Goal: Information Seeking & Learning: Understand process/instructions

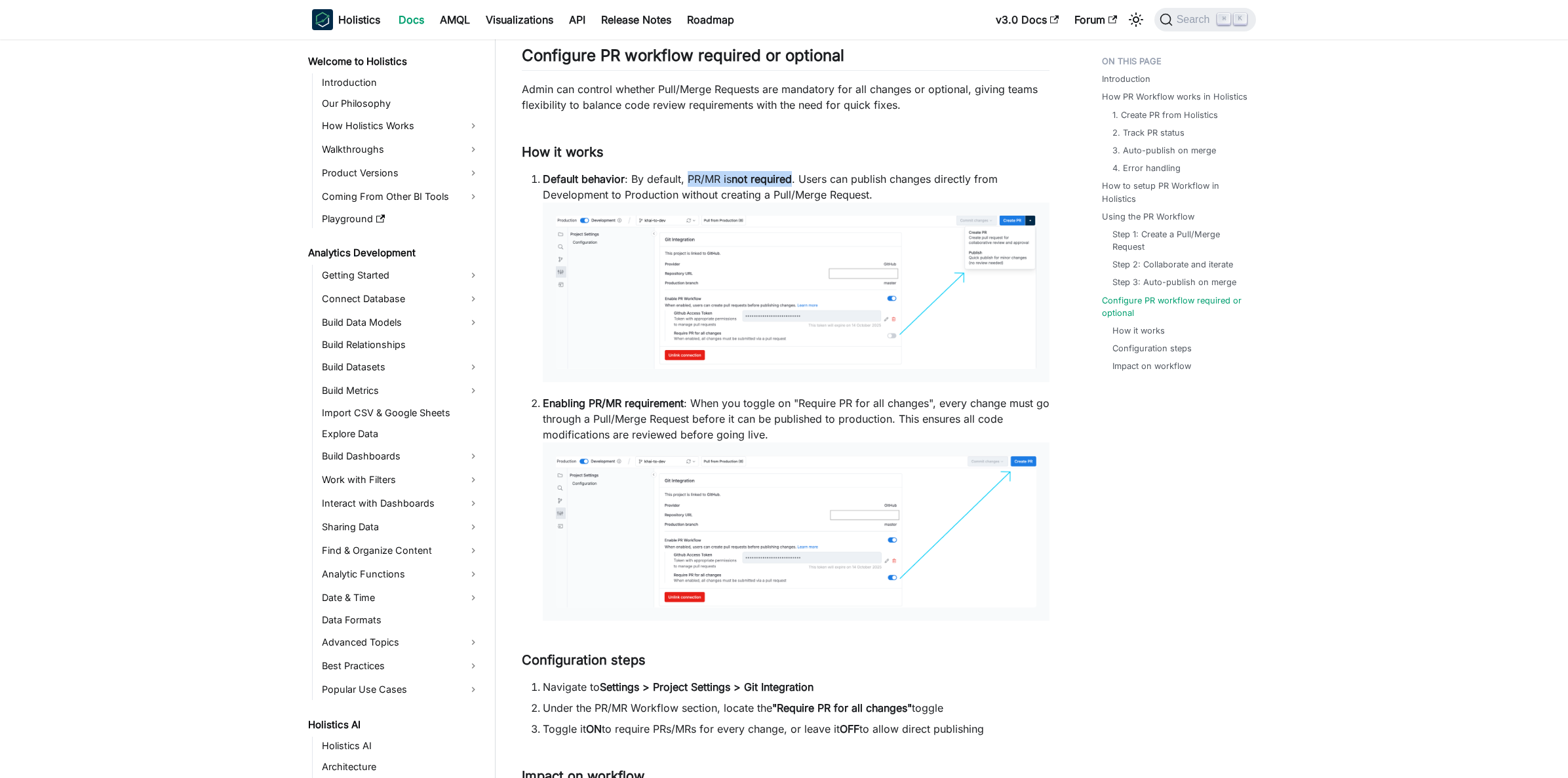
scroll to position [761, 0]
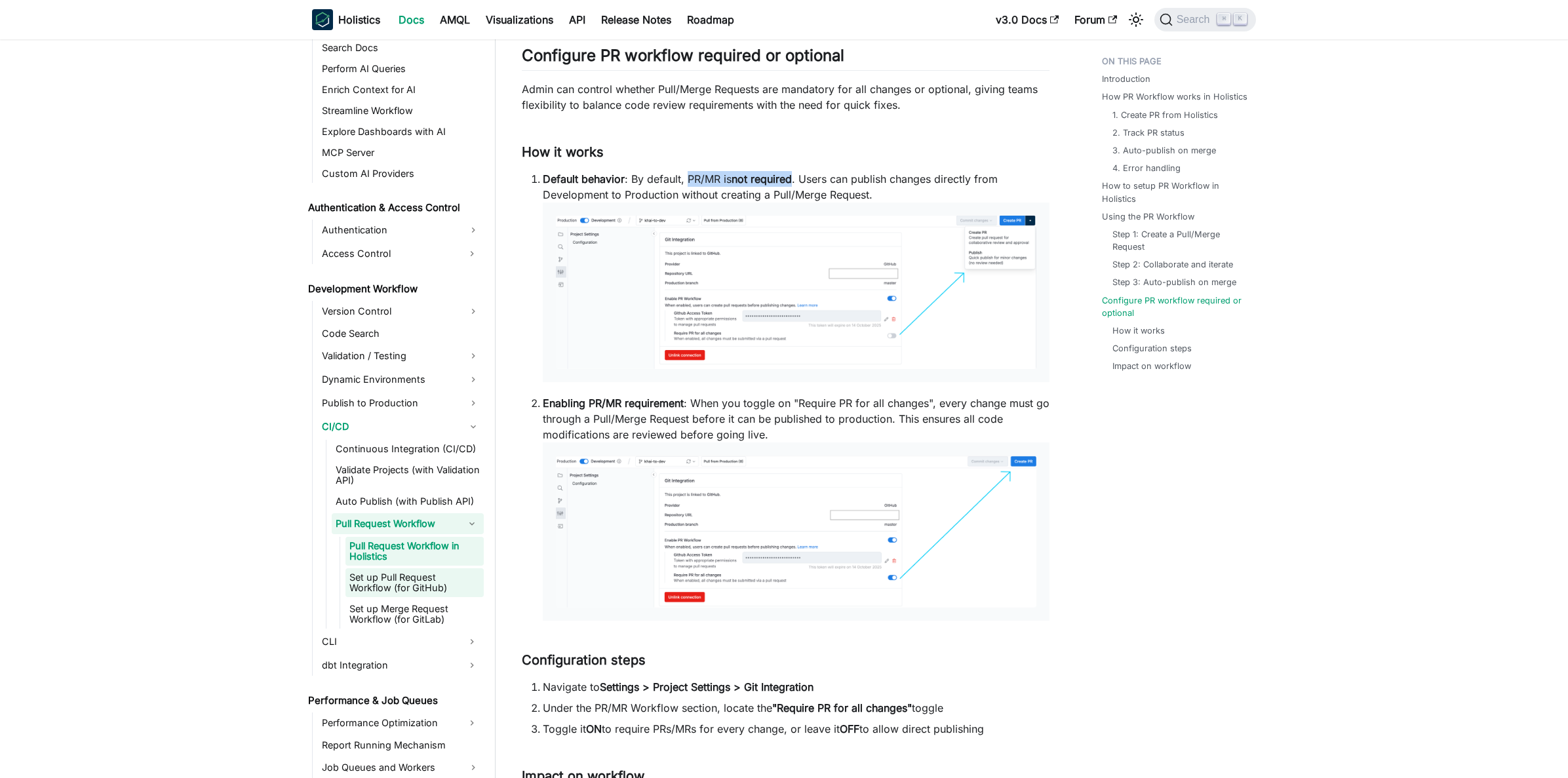
click at [430, 586] on link "Set up Pull Request Workflow (for GitHub)" at bounding box center [415, 583] width 138 height 29
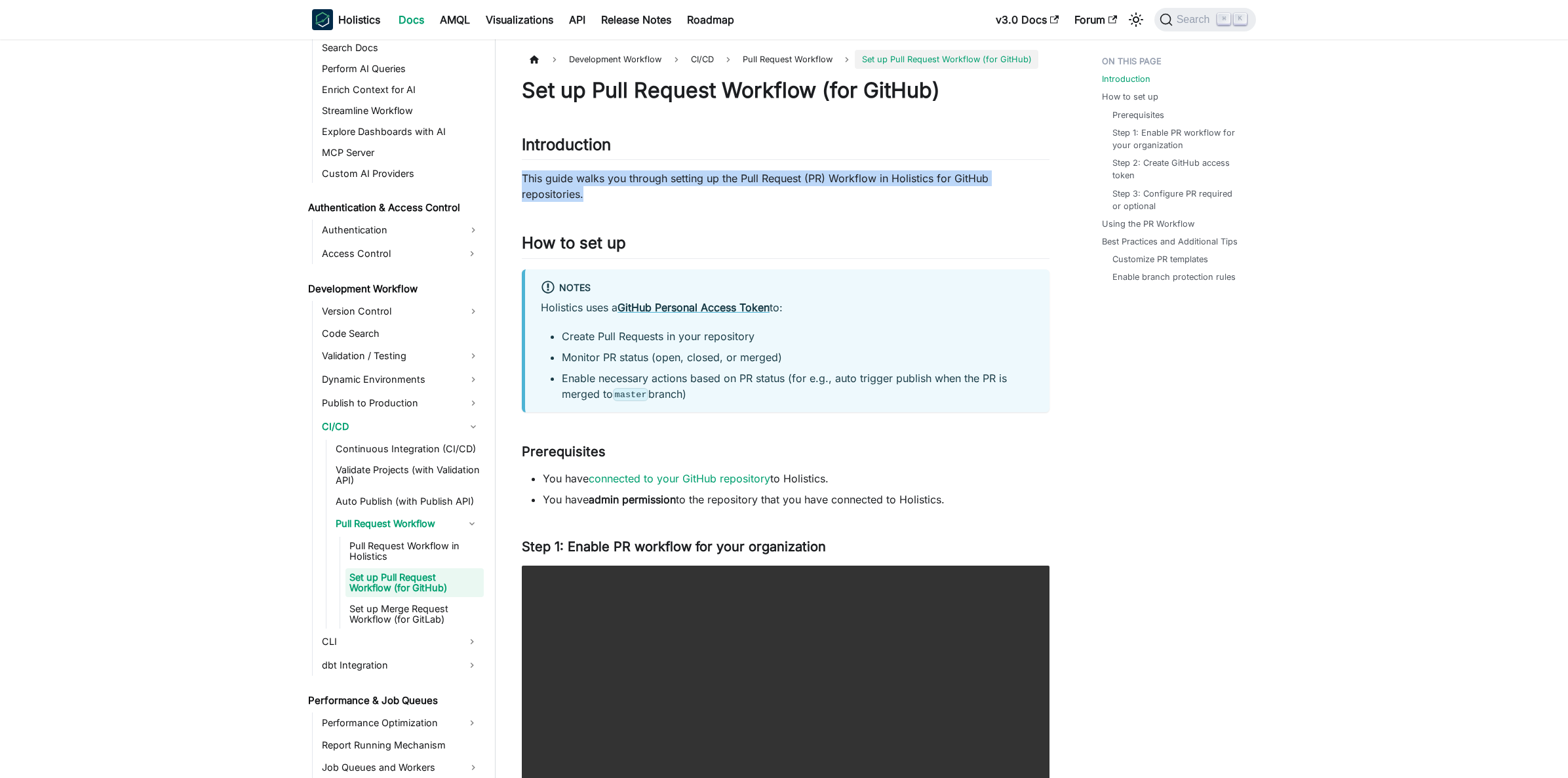
drag, startPoint x: 521, startPoint y: 172, endPoint x: 620, endPoint y: 195, distance: 101.6
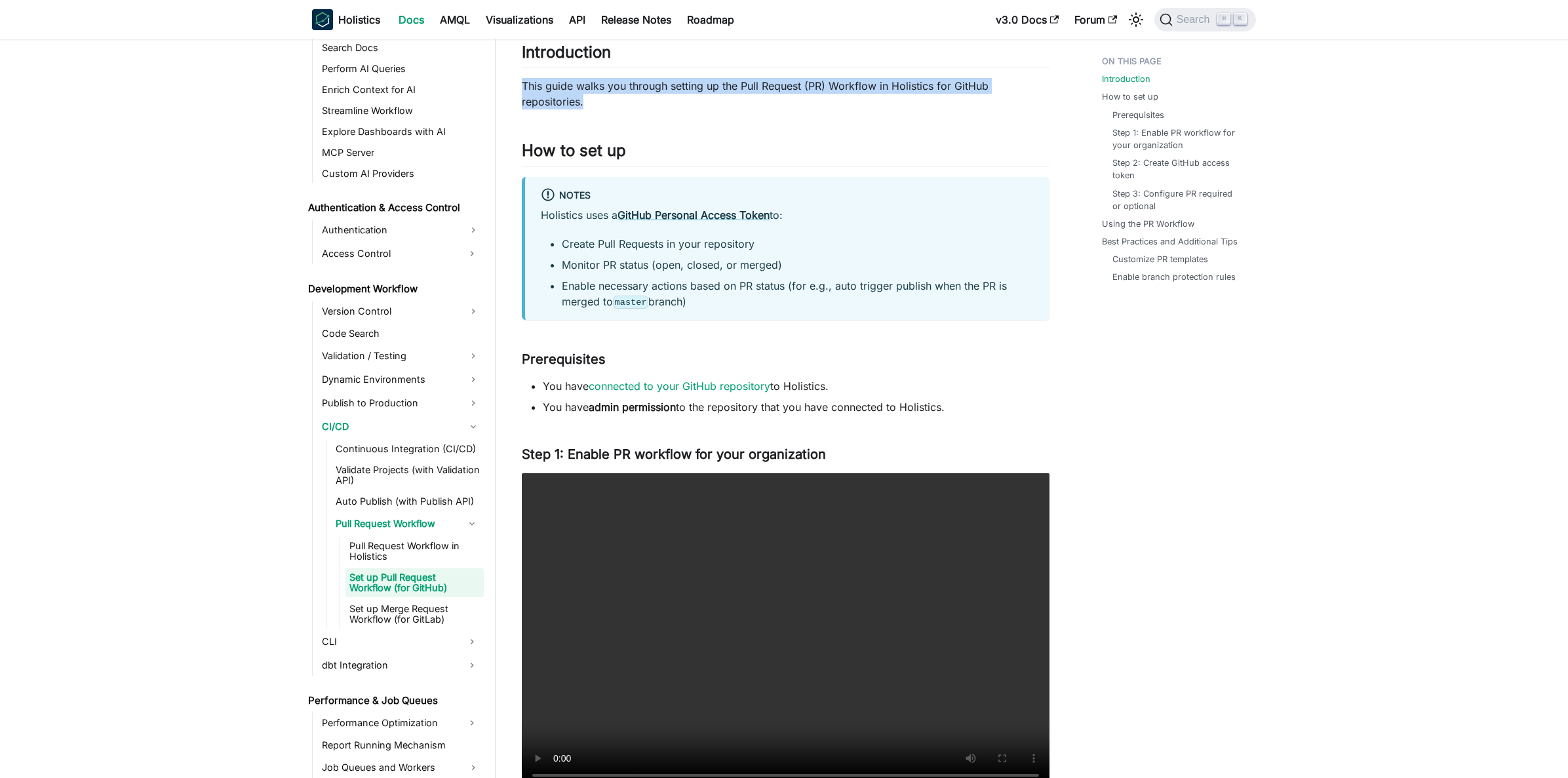
scroll to position [94, 0]
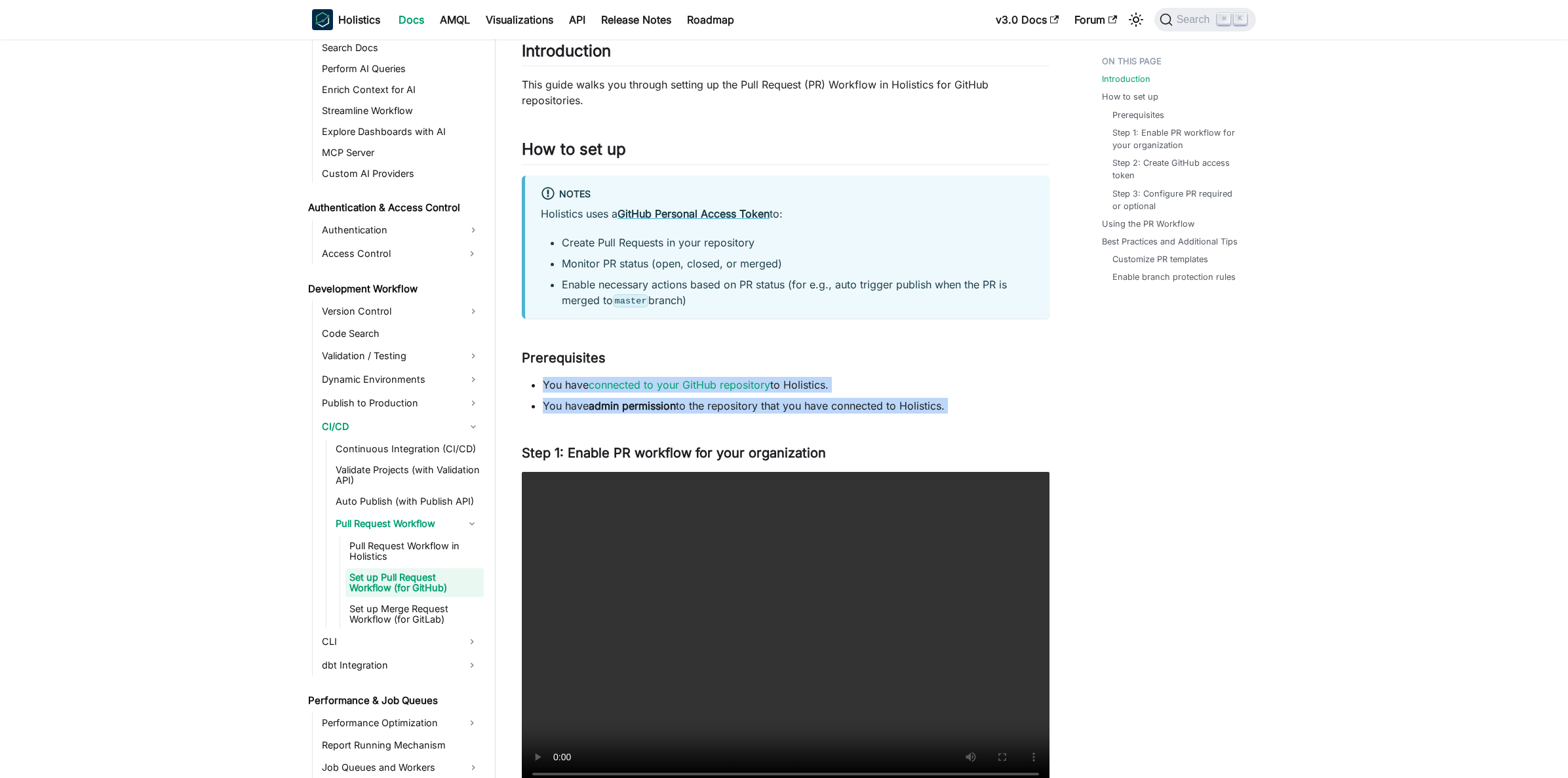
drag, startPoint x: 540, startPoint y: 385, endPoint x: 986, endPoint y: 415, distance: 447.0
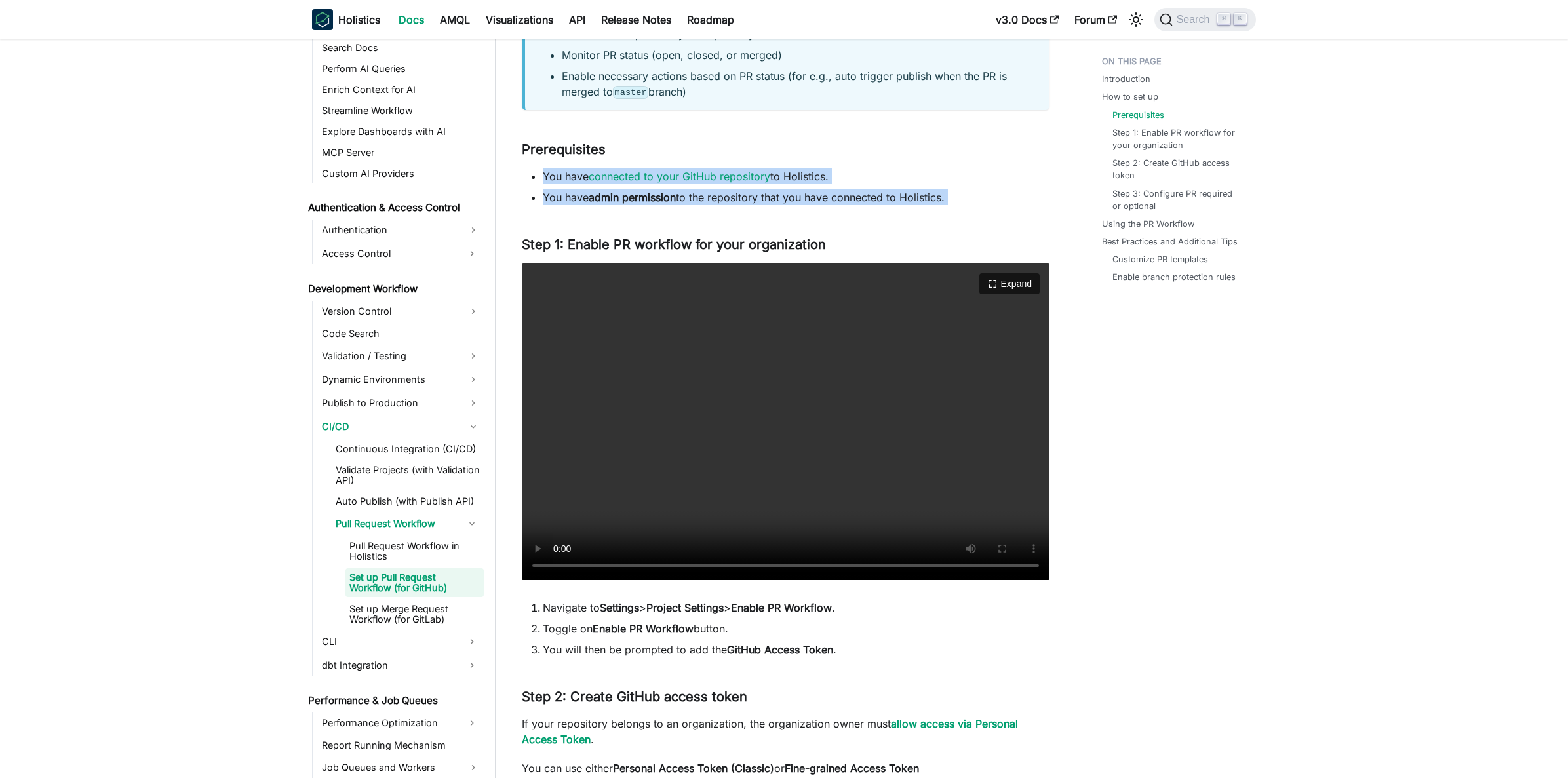
scroll to position [372, 0]
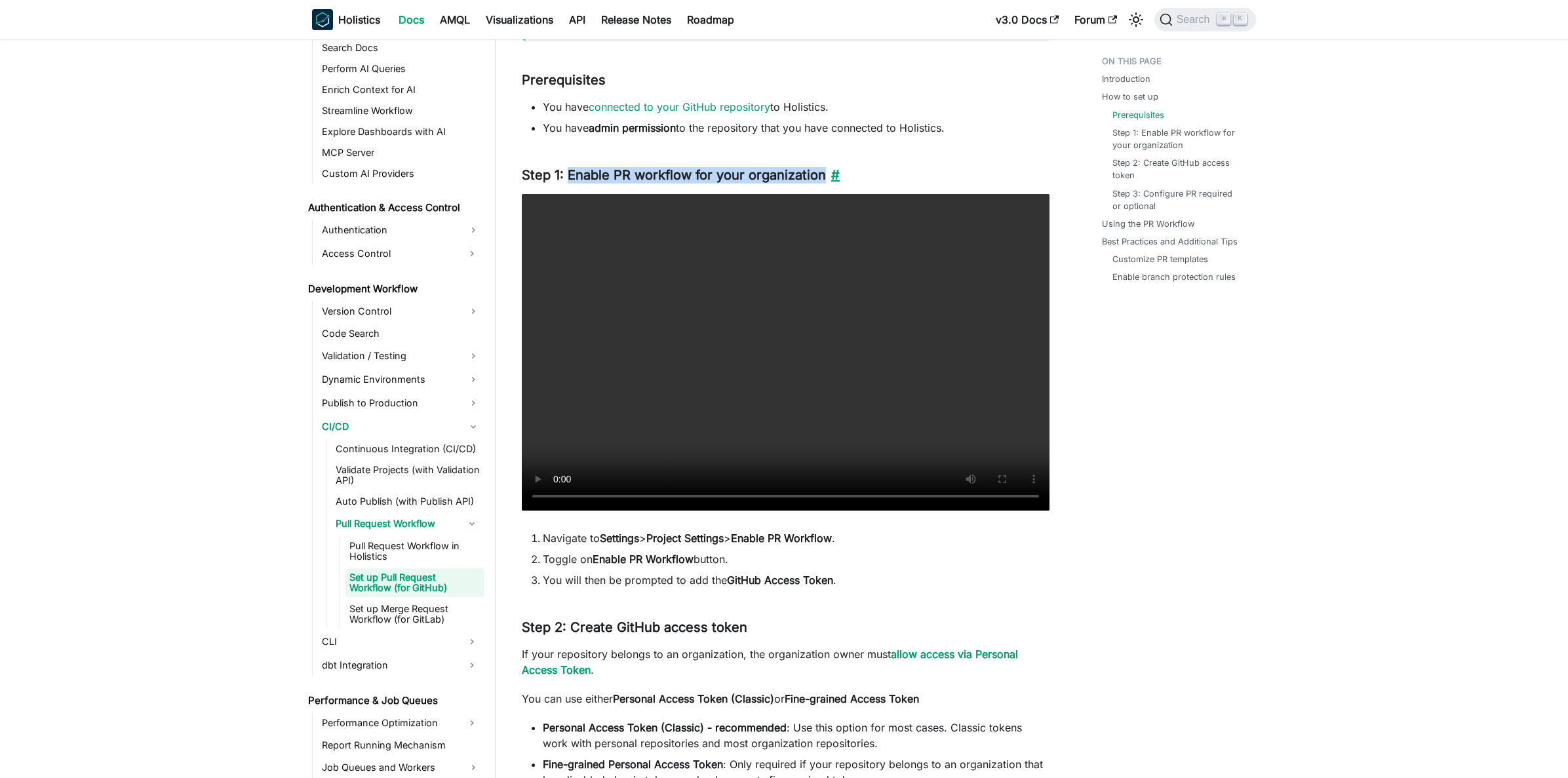
drag, startPoint x: 565, startPoint y: 175, endPoint x: 821, endPoint y: 175, distance: 256.0
click at [821, 175] on h3 "Step 1: Enable PR workflow for your organization ​" at bounding box center [786, 175] width 528 height 16
click at [1015, 214] on button "Expand" at bounding box center [1009, 214] width 64 height 23
